Goal: Find specific page/section: Find specific page/section

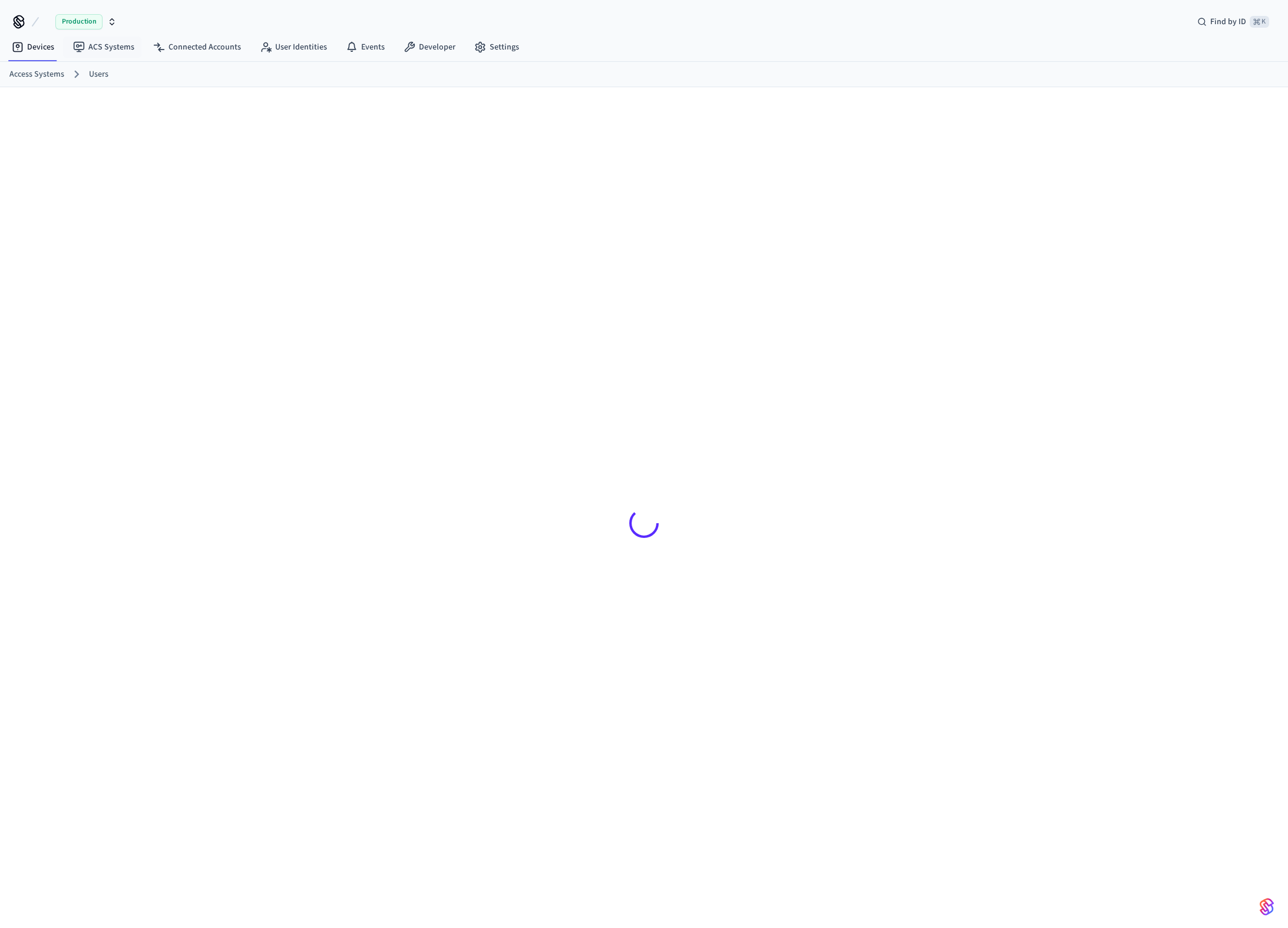
click at [113, 28] on div "Production" at bounding box center [86, 22] width 61 height 15
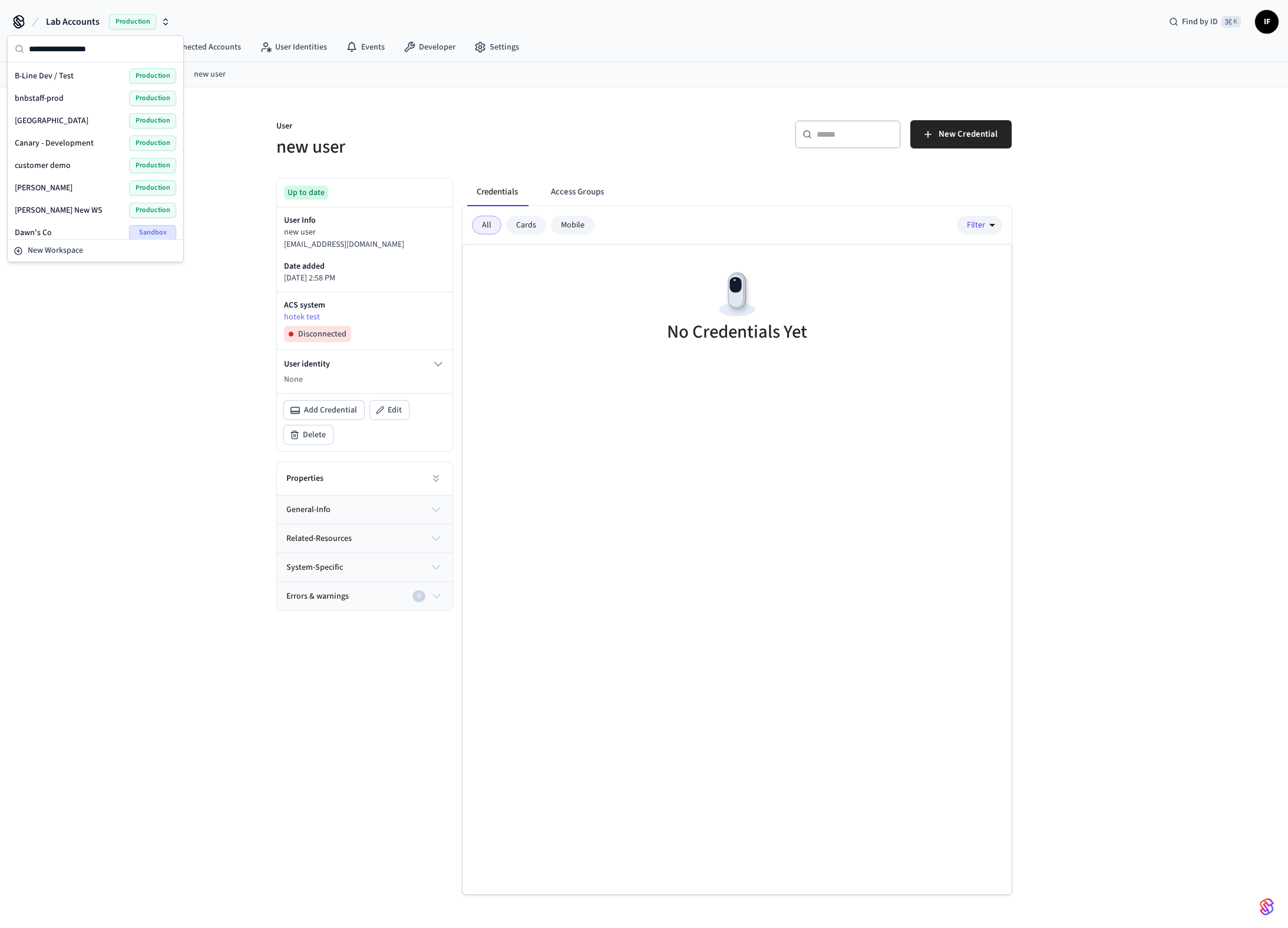
click at [76, 53] on input "text" at bounding box center [103, 49] width 147 height 26
type input "***"
click at [75, 68] on div "Lab Accounts Production" at bounding box center [96, 71] width 162 height 15
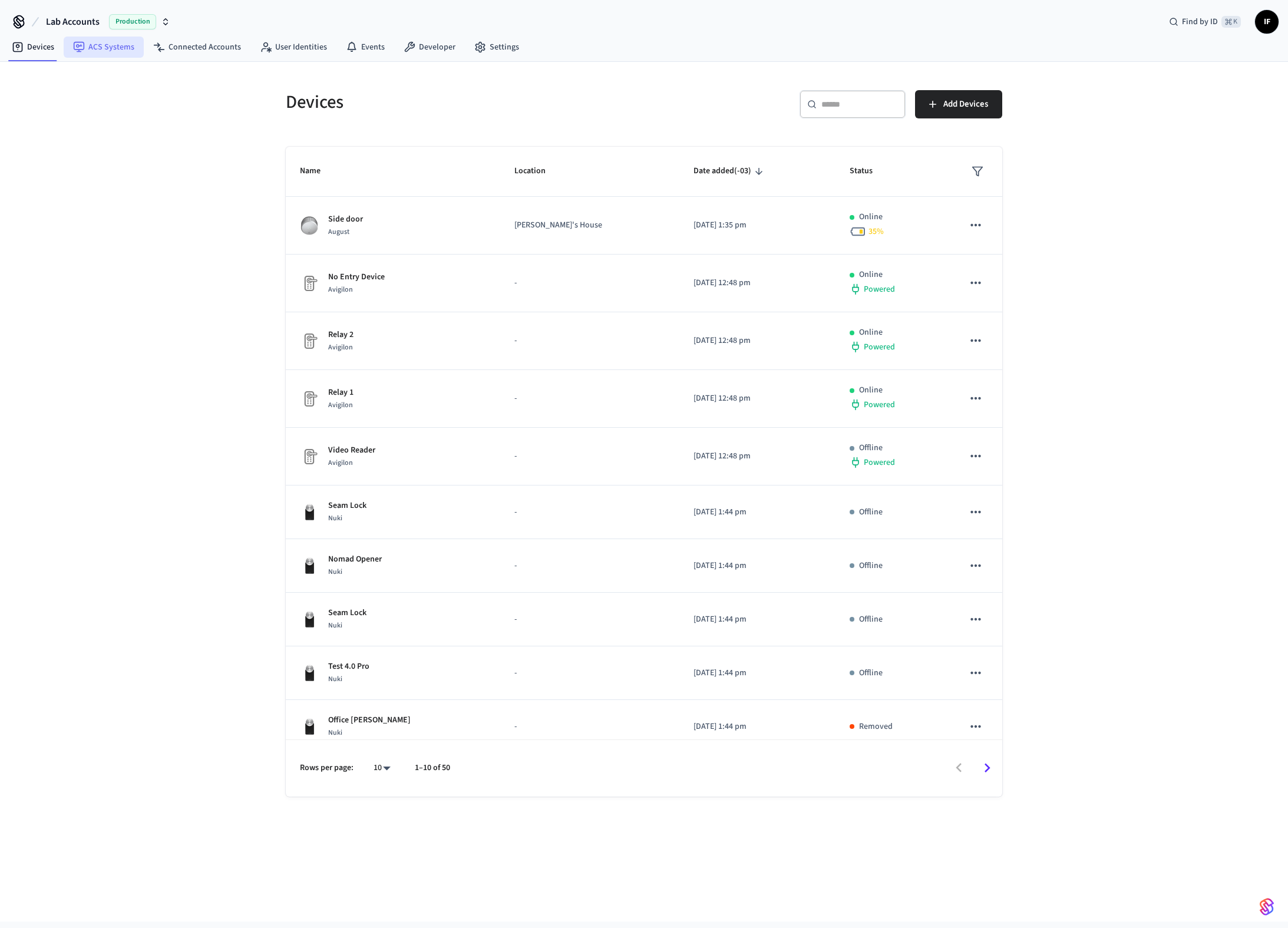
click at [133, 47] on link "ACS Systems" at bounding box center [103, 47] width 80 height 21
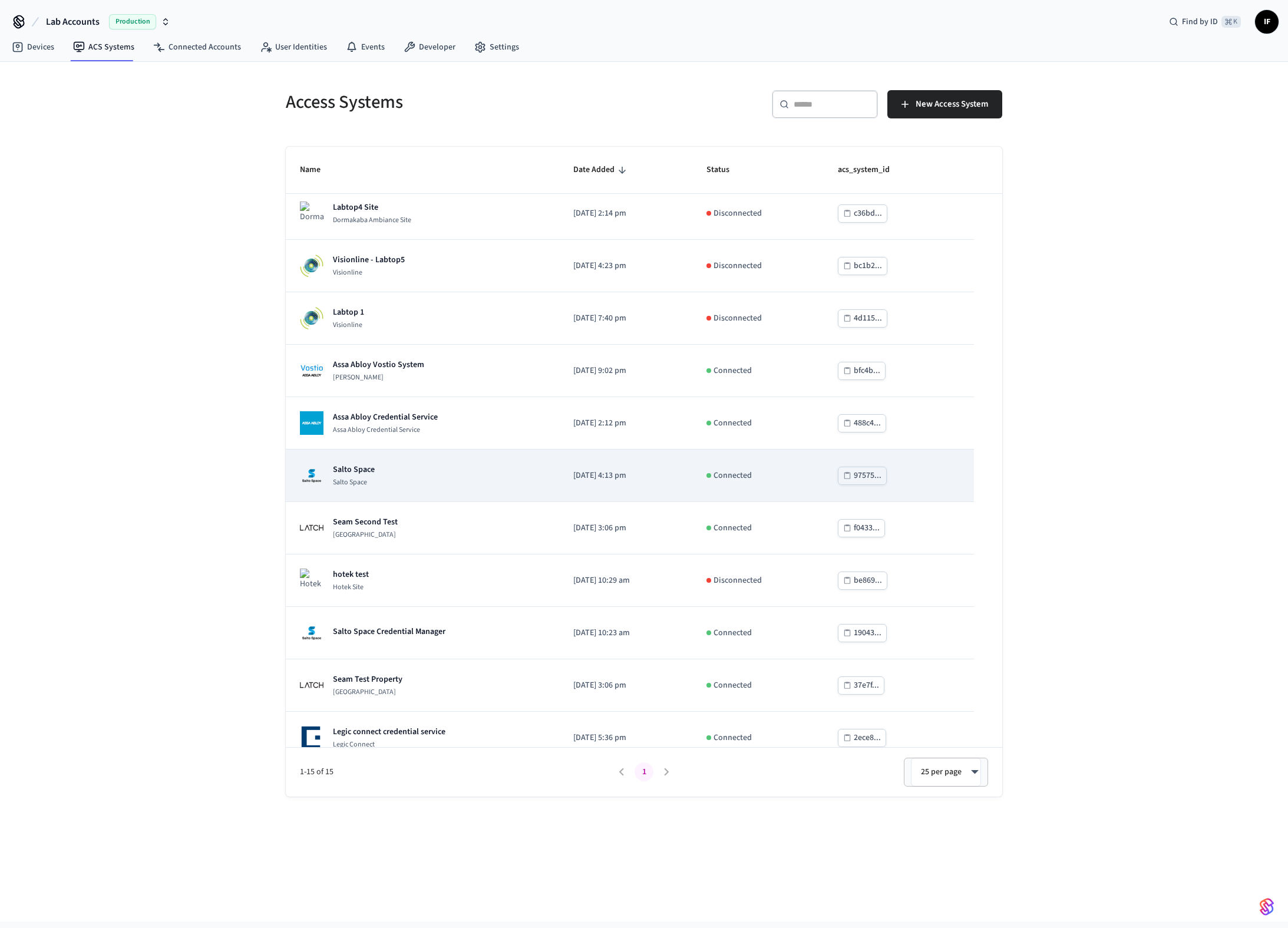
scroll to position [233, 0]
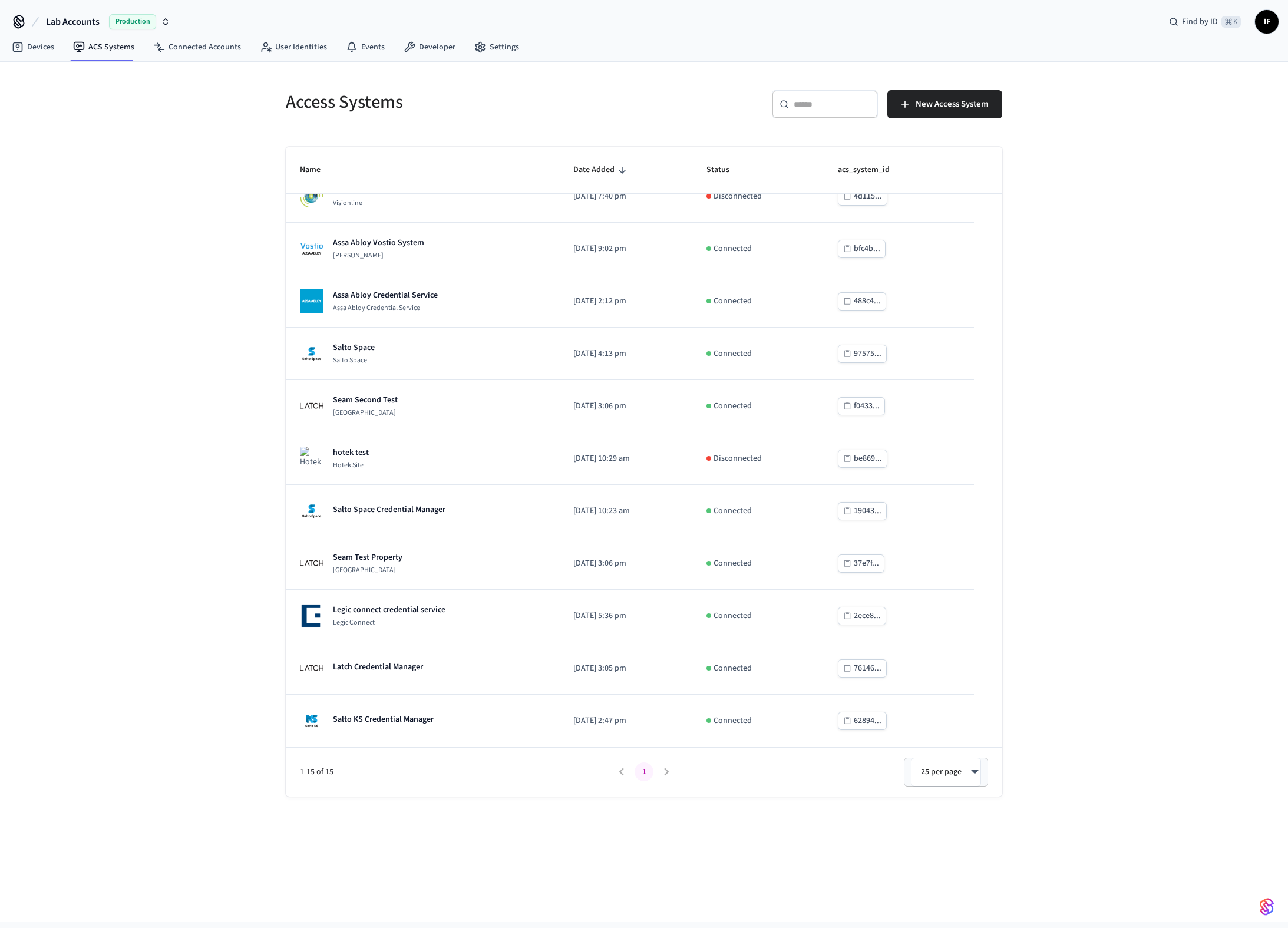
click at [667, 768] on li "pagination navigation" at bounding box center [667, 772] width 23 height 19
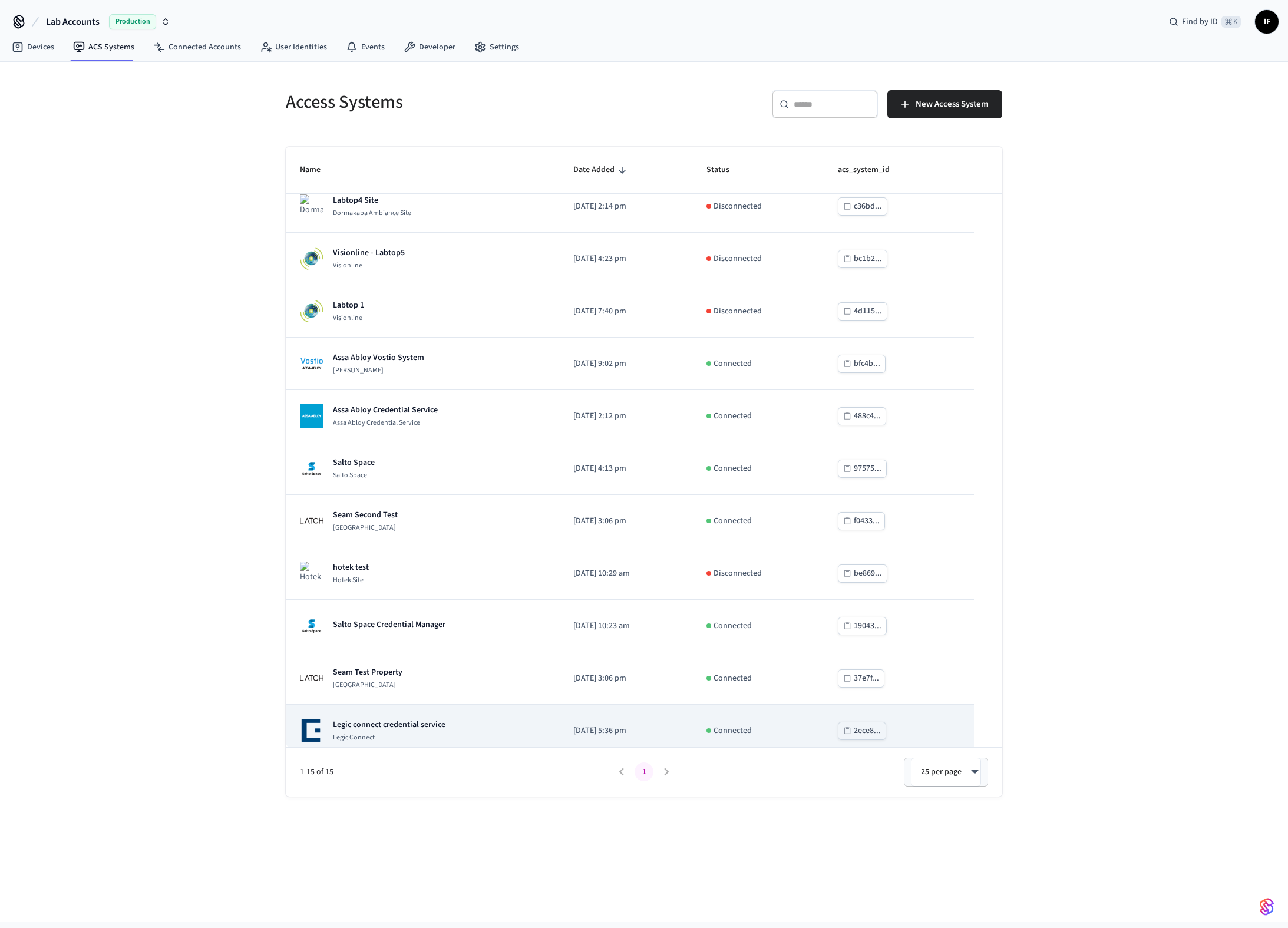
scroll to position [0, 0]
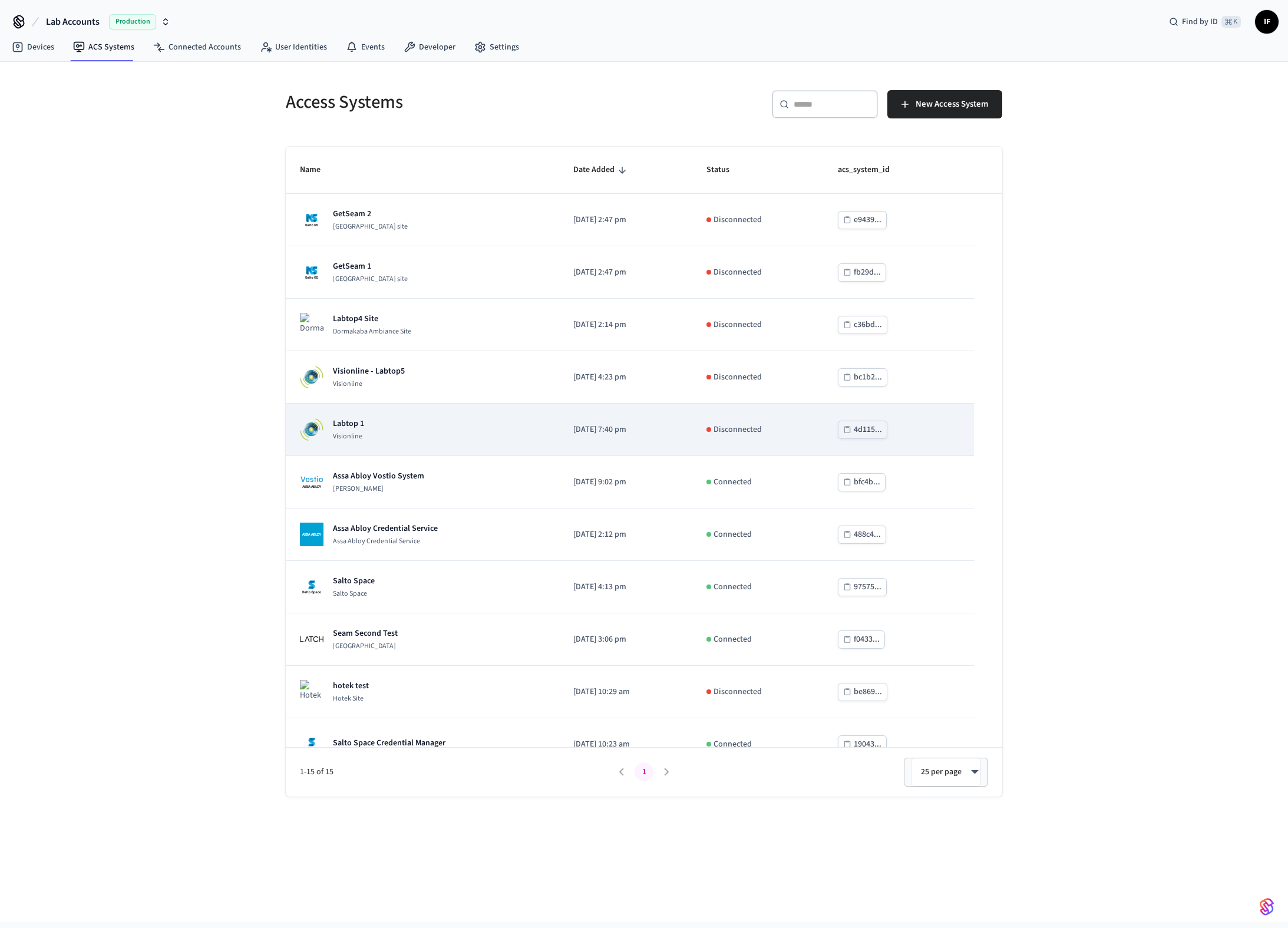
click at [507, 424] on div "Labtop 1 Visionline" at bounding box center [422, 430] width 245 height 24
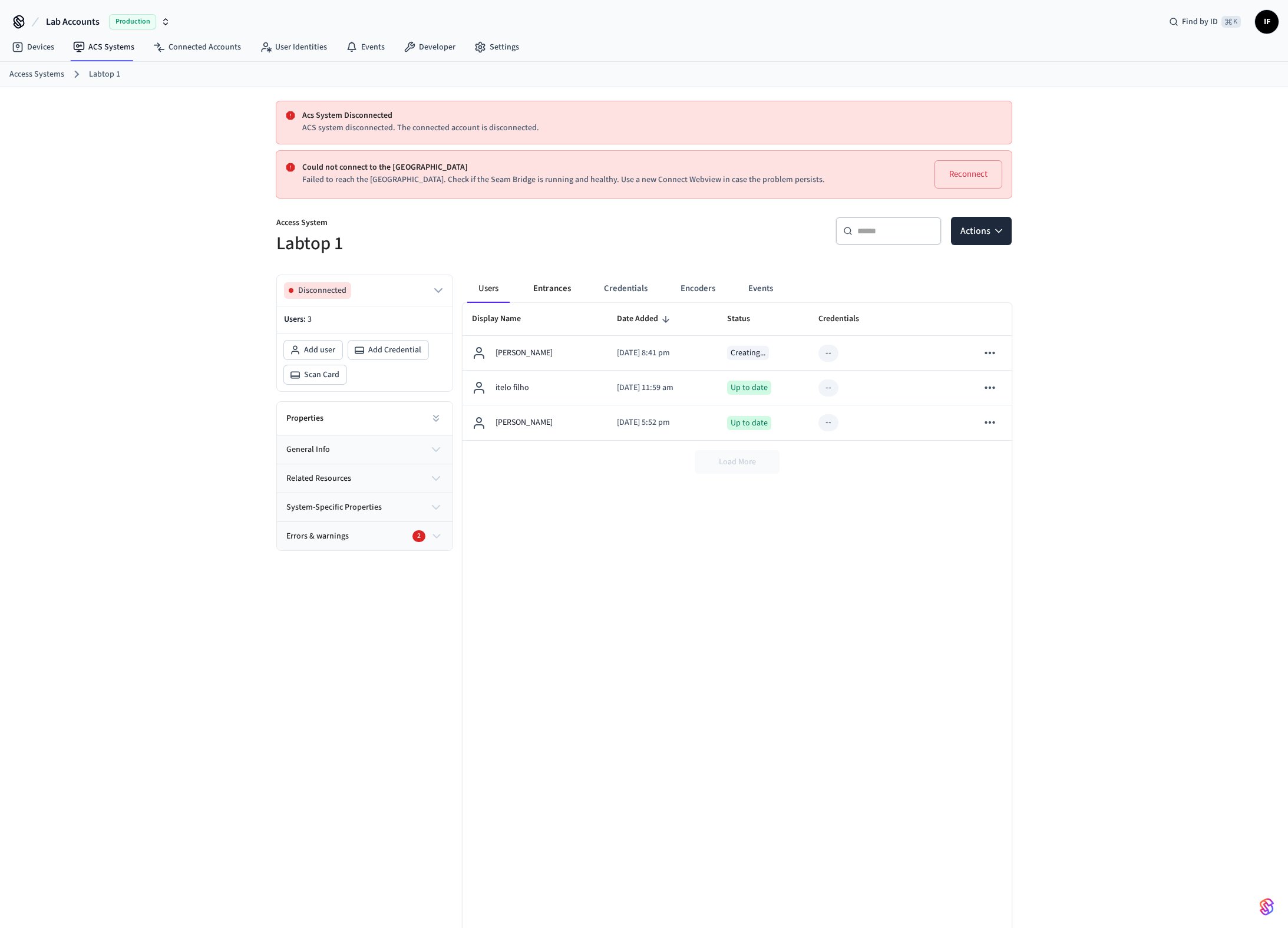
click at [563, 286] on button "Entrances" at bounding box center [552, 289] width 56 height 29
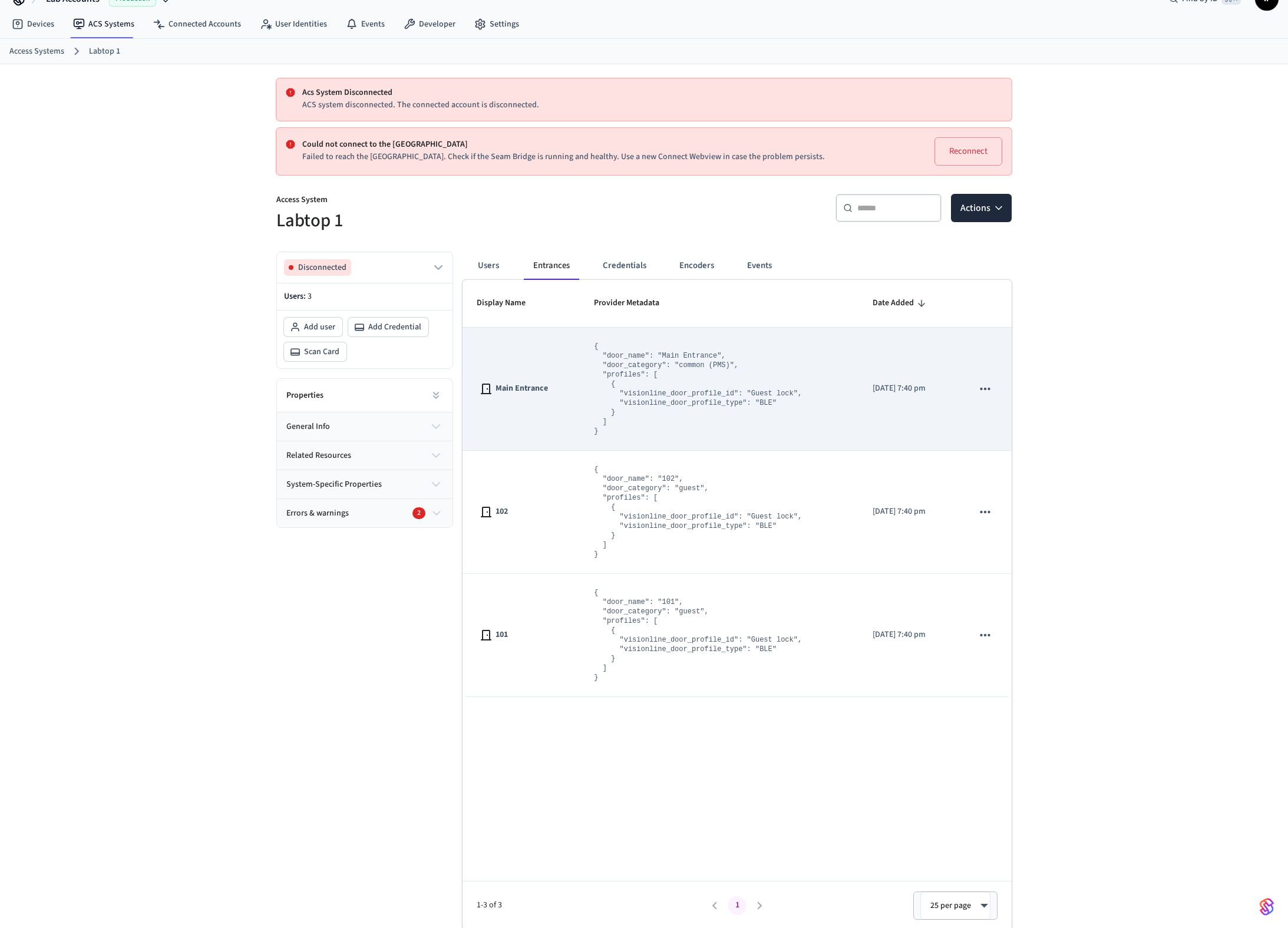
scroll to position [25, 0]
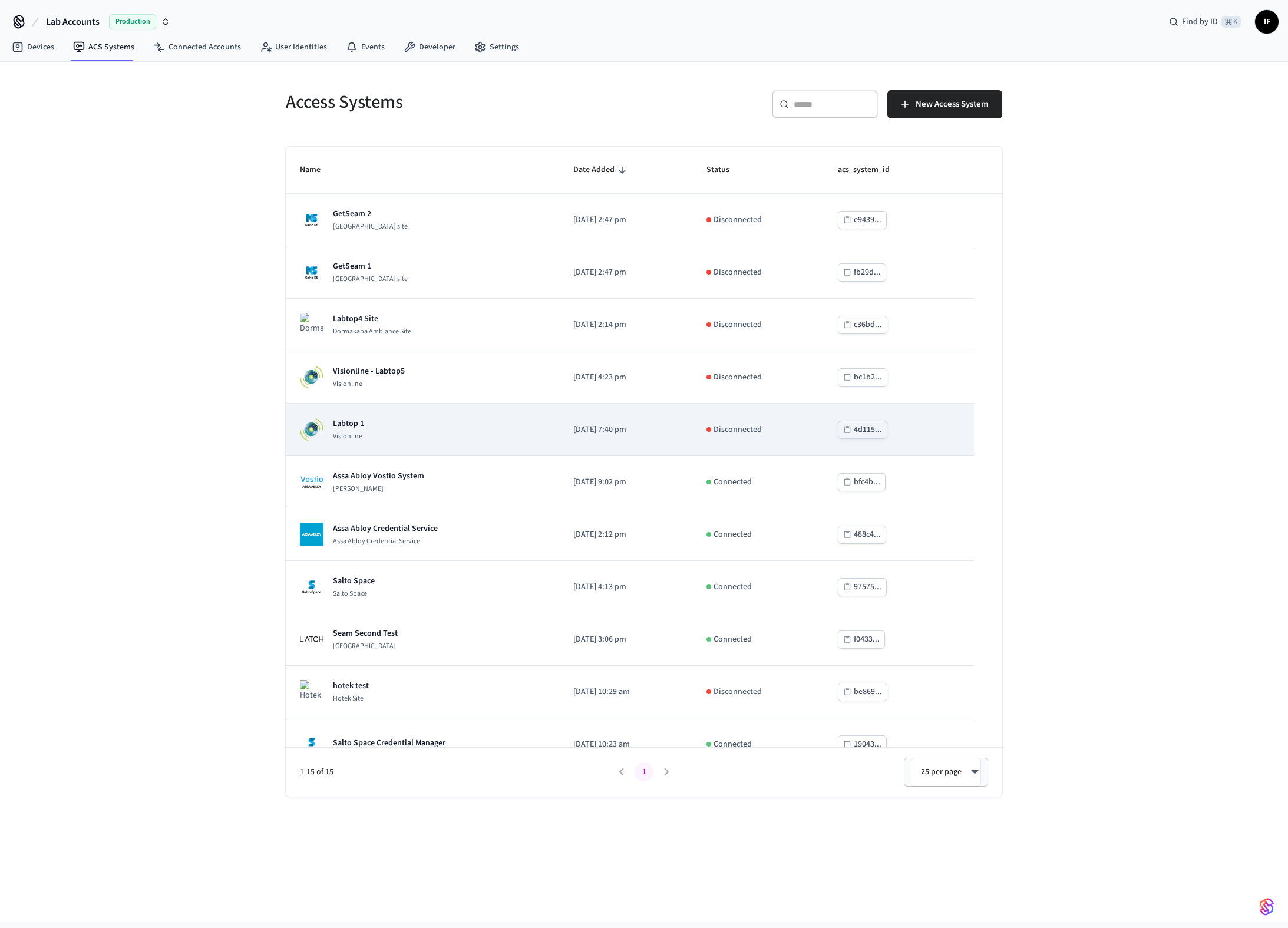
click at [486, 416] on td "Labtop 1 Visionline" at bounding box center [422, 430] width 273 height 52
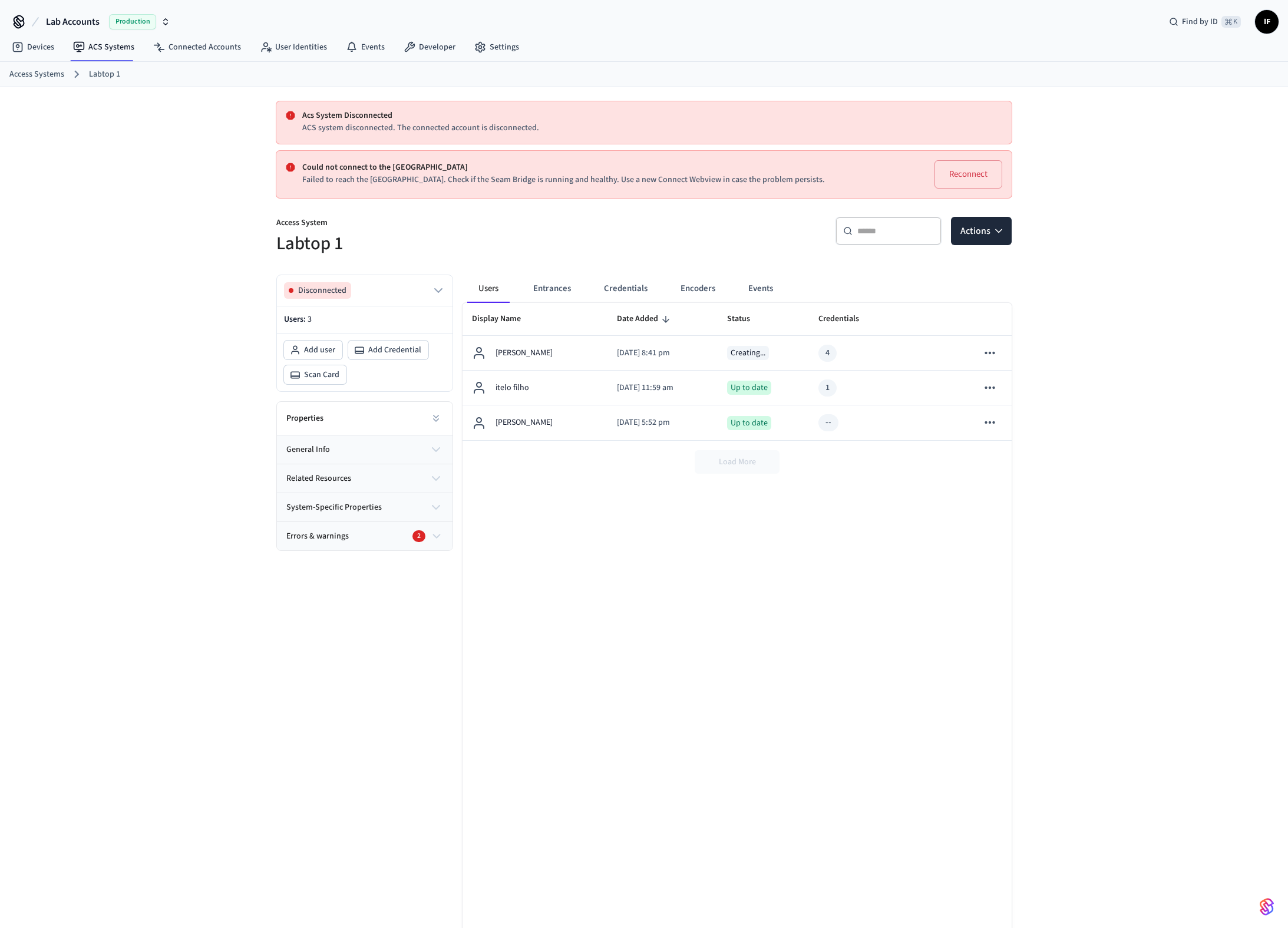
click at [584, 284] on div "Users Entrances Credentials Encoders Events" at bounding box center [632, 289] width 329 height 29
click at [627, 286] on button "Credentials" at bounding box center [626, 289] width 62 height 29
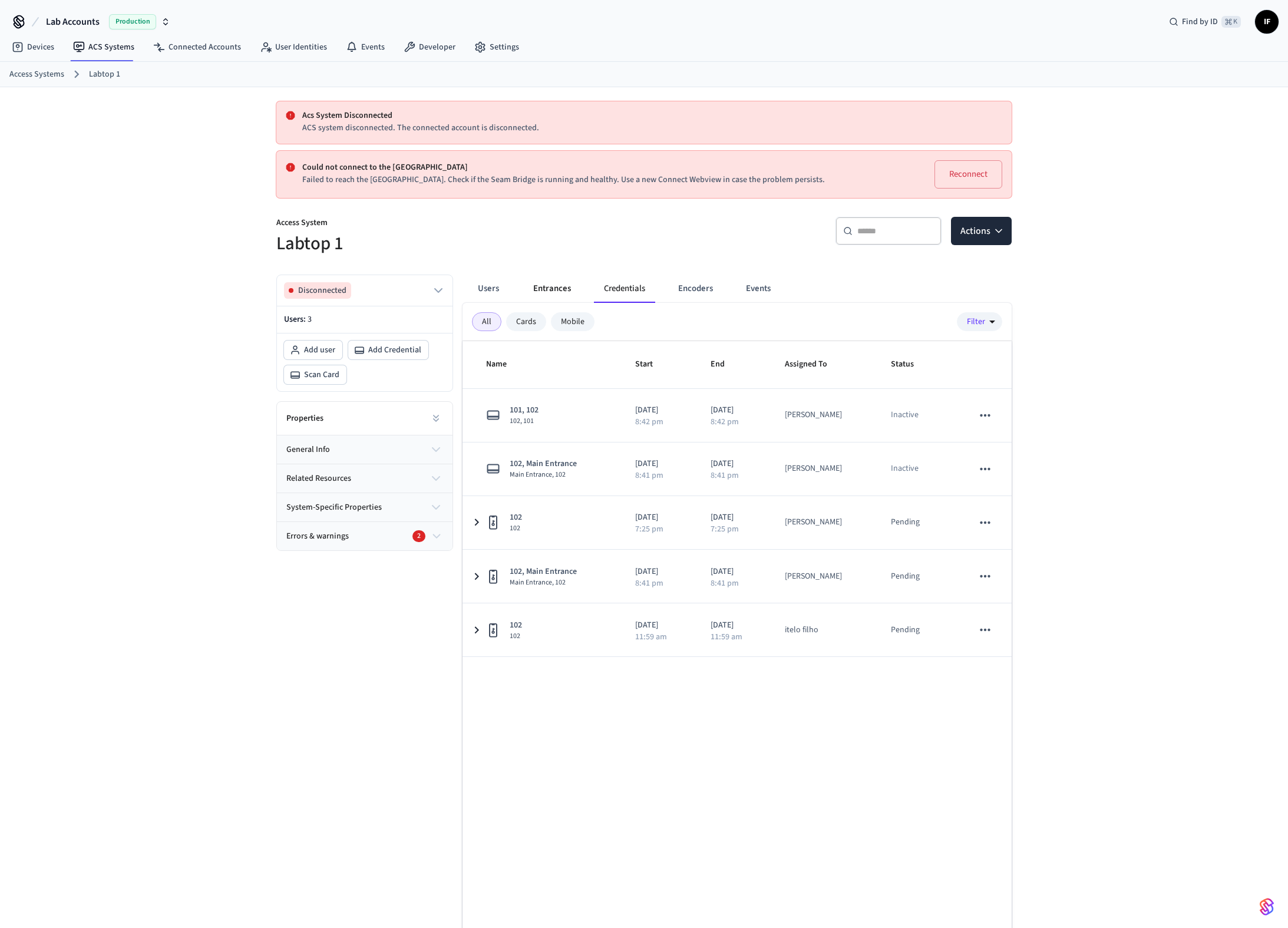
click at [579, 285] on button "Entrances" at bounding box center [552, 289] width 56 height 29
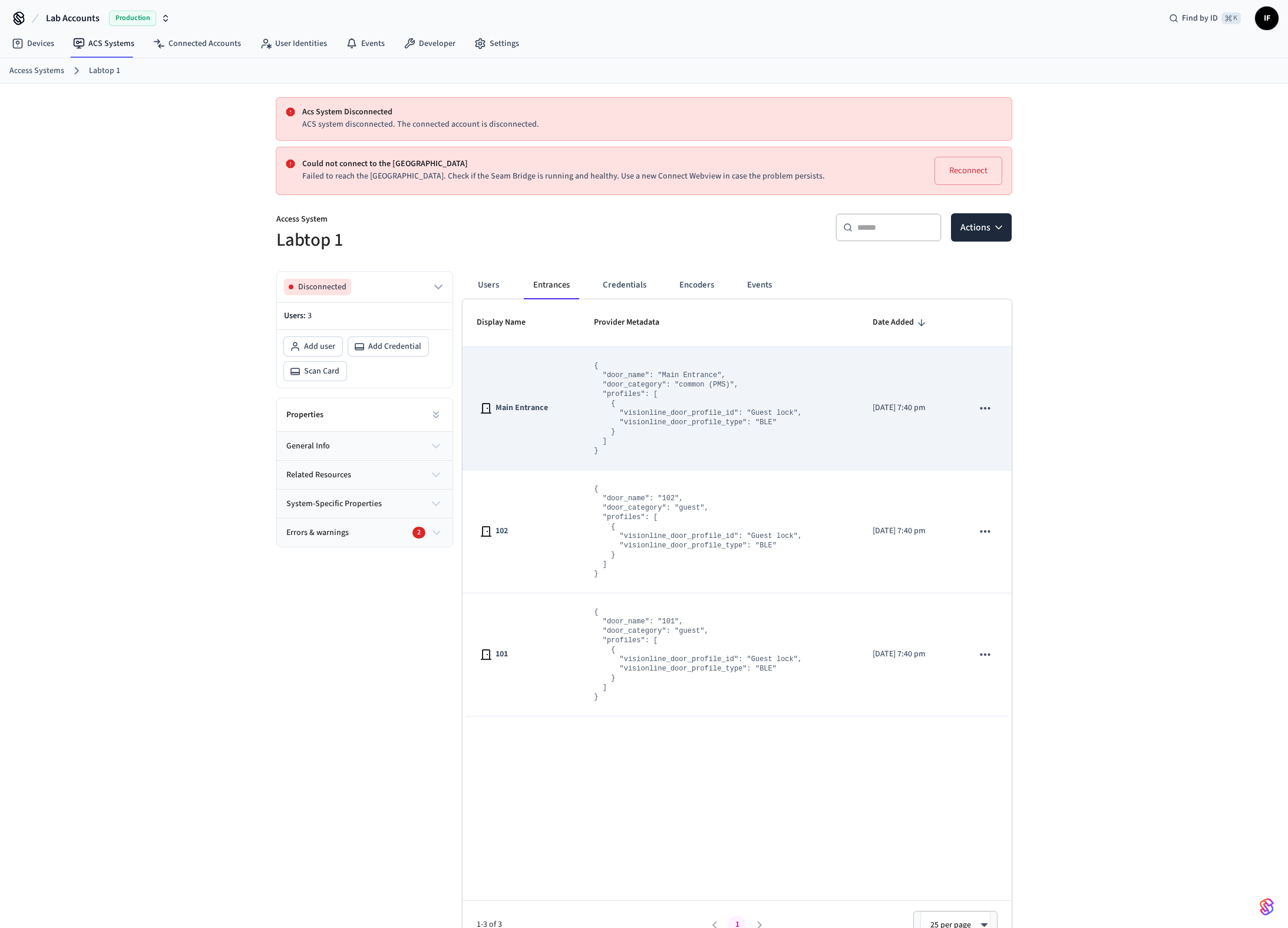
scroll to position [5, 0]
